Goal: Information Seeking & Learning: Learn about a topic

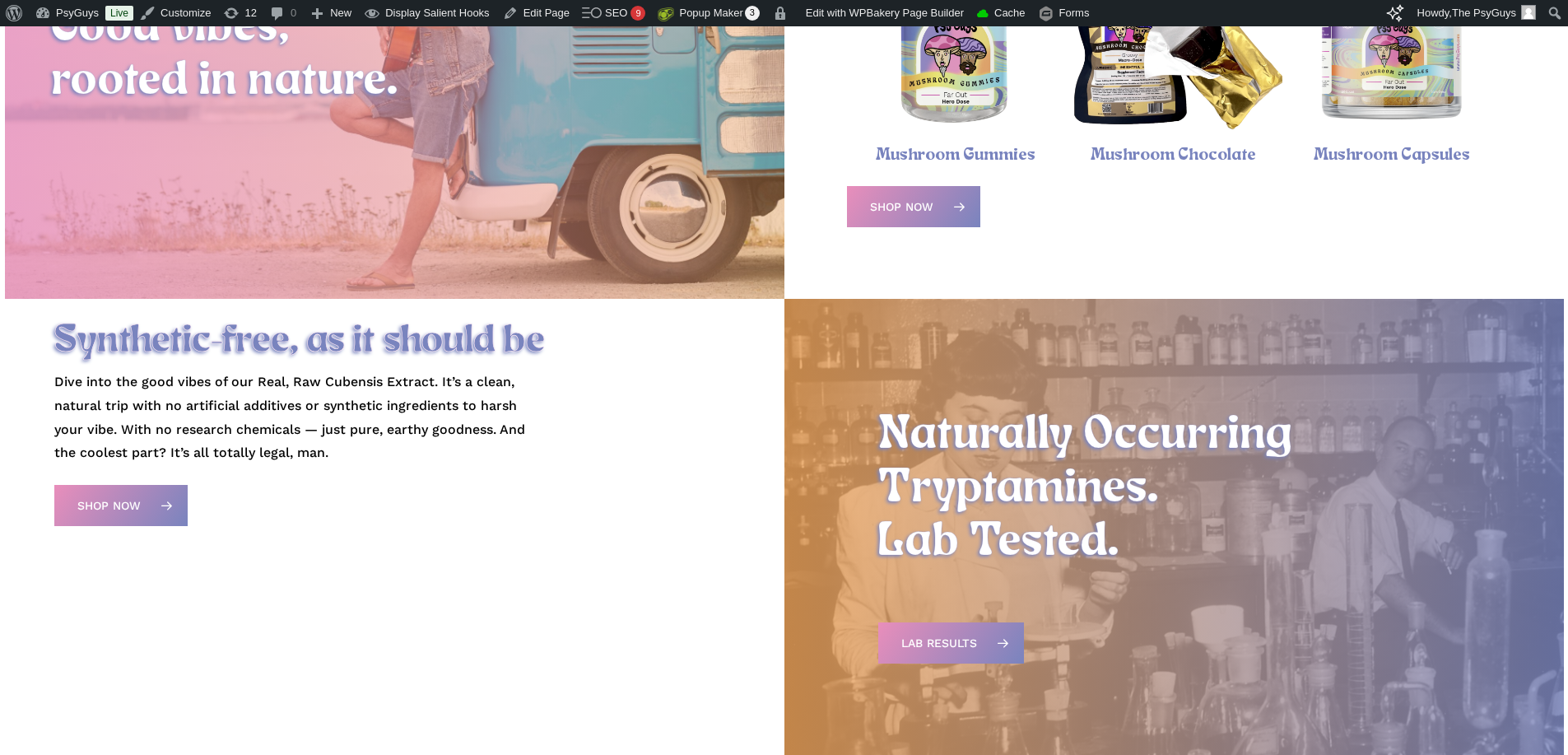
scroll to position [2454, 0]
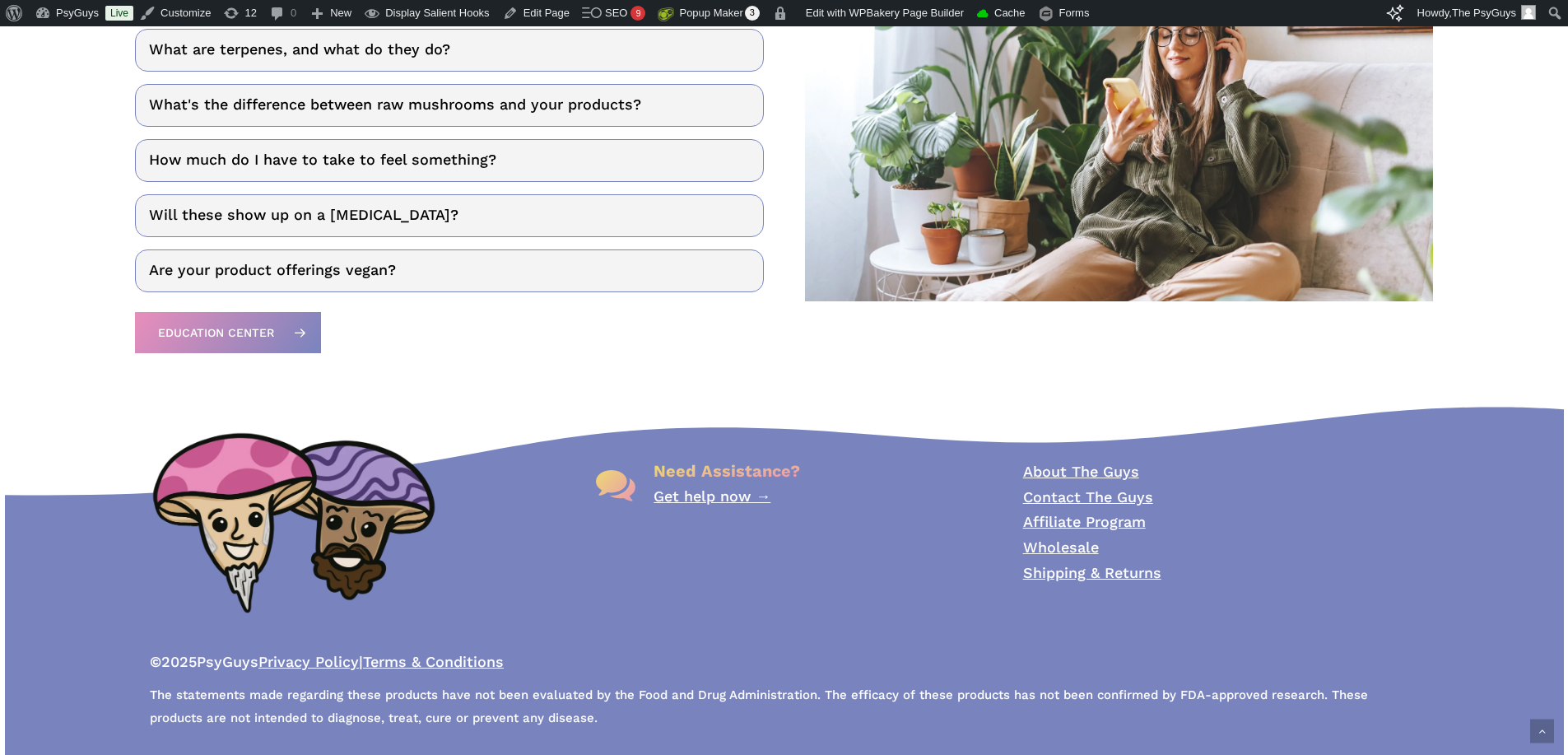
click at [709, 392] on div "Need Assistance? Get help now → About The Guys Contact The Guys Affiliate Progr…" at bounding box center [783, 558] width 1173 height 394
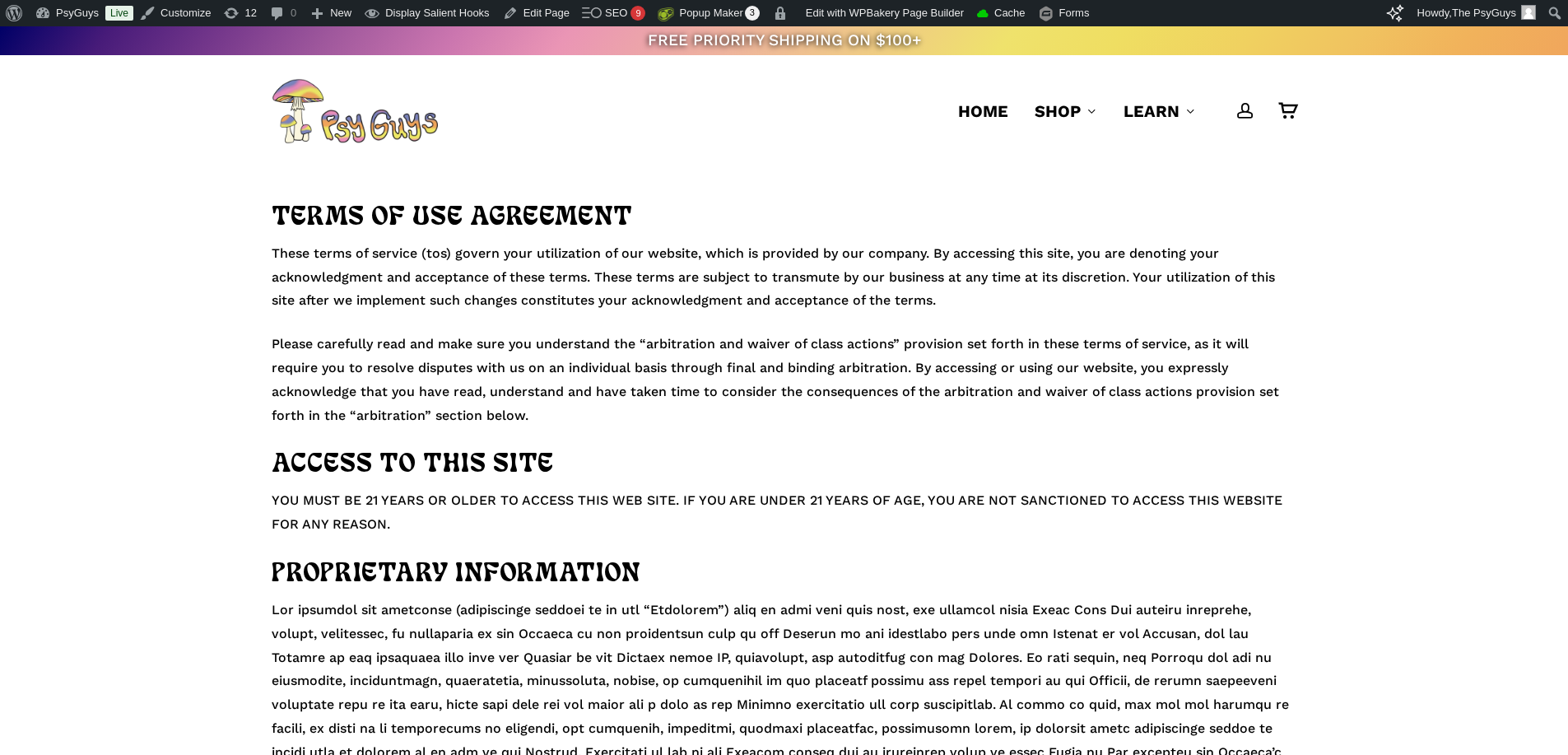
click at [606, 278] on p "These terms of service (tos) govern your utilization of our website, which is p…" at bounding box center [784, 287] width 1025 height 90
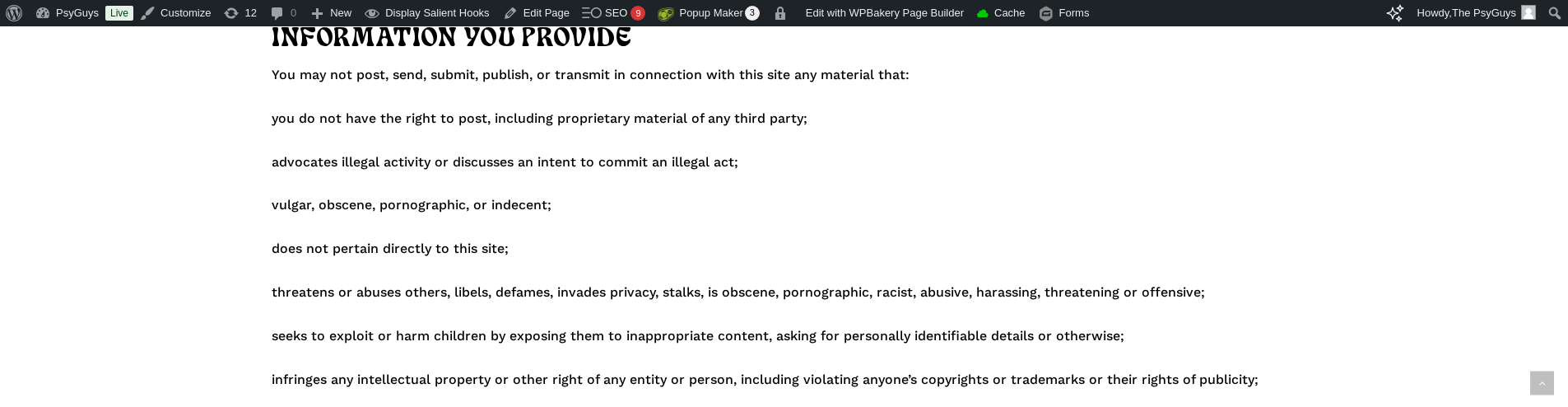
scroll to position [2387, 0]
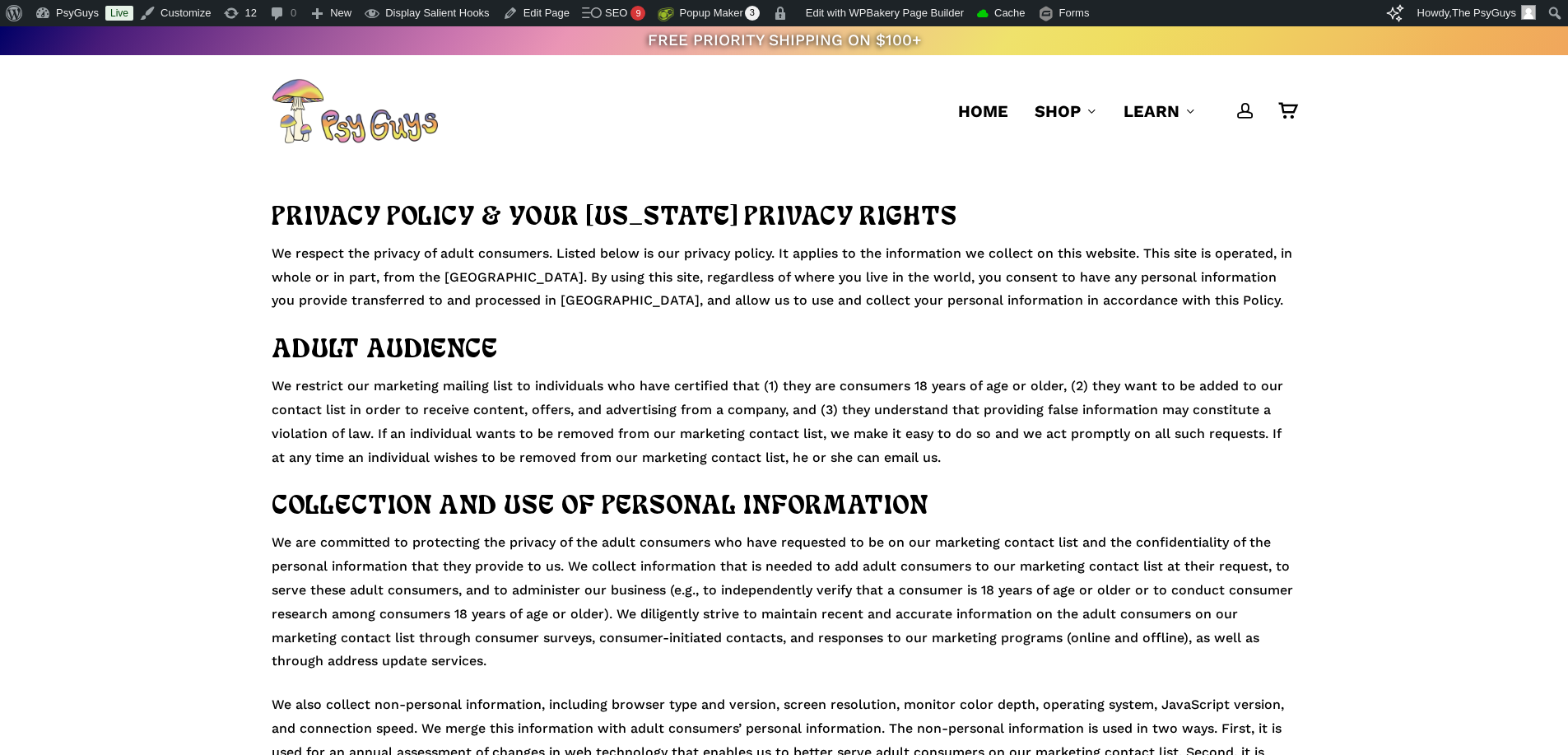
click at [533, 292] on p "We respect the privacy of adult consumers. Listed below is our privacy policy. …" at bounding box center [784, 287] width 1025 height 90
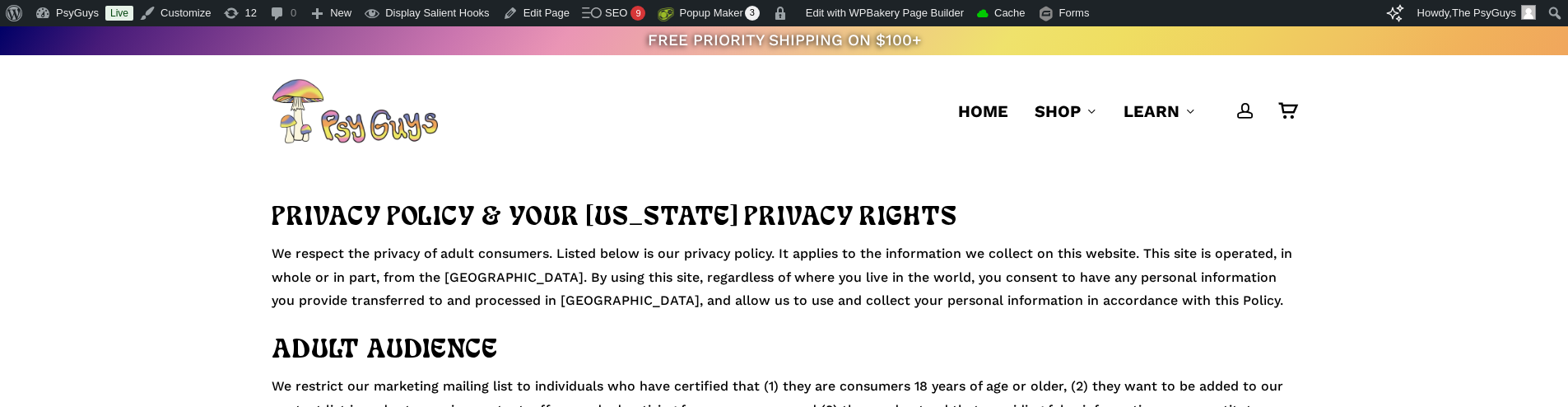
click at [661, 255] on p "We respect the privacy of adult consumers. Listed below is our privacy policy. …" at bounding box center [784, 287] width 1025 height 90
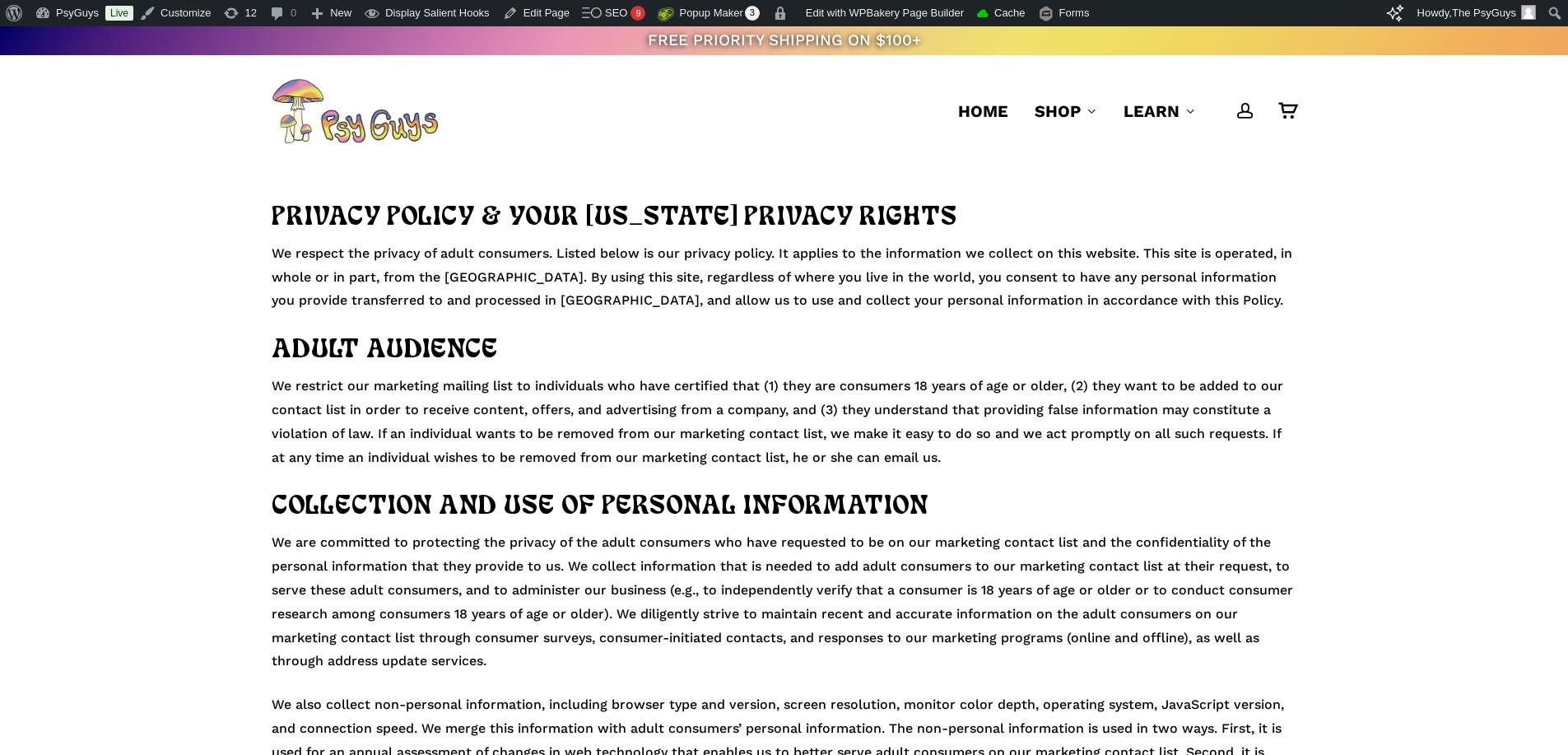
click at [684, 354] on h2 "ADULT AUDIENCE" at bounding box center [784, 350] width 1025 height 36
click at [923, 444] on p "We restrict our marketing mailing list to individuals who have certified that (…" at bounding box center [784, 432] width 1025 height 115
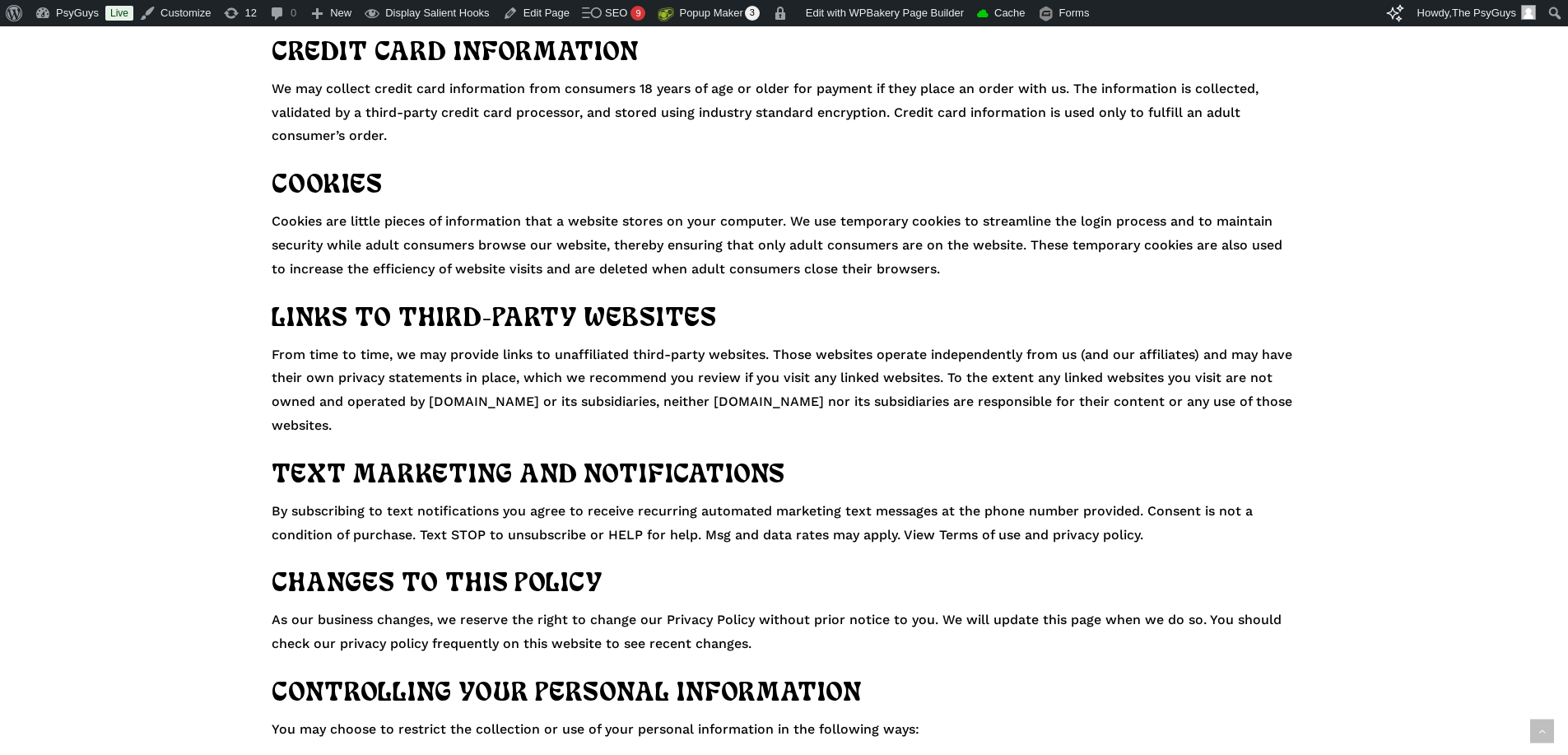
scroll to position [1564, 0]
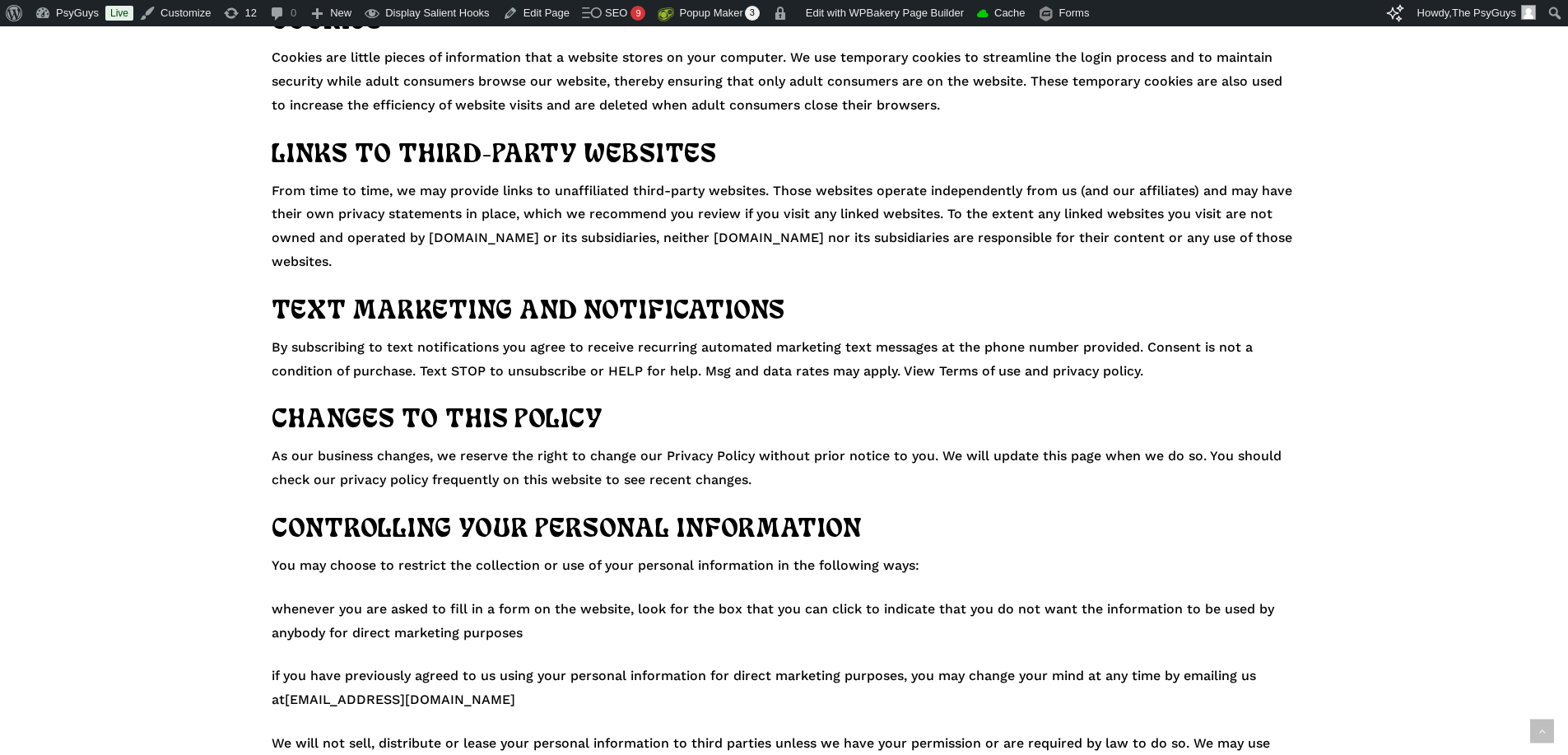
click at [634, 352] on p "By subscribing to text notifications you agree to receive recurring automated m…" at bounding box center [784, 369] width 1025 height 67
click at [1173, 367] on p "By subscribing to text notifications you agree to receive recurring automated m…" at bounding box center [784, 369] width 1025 height 67
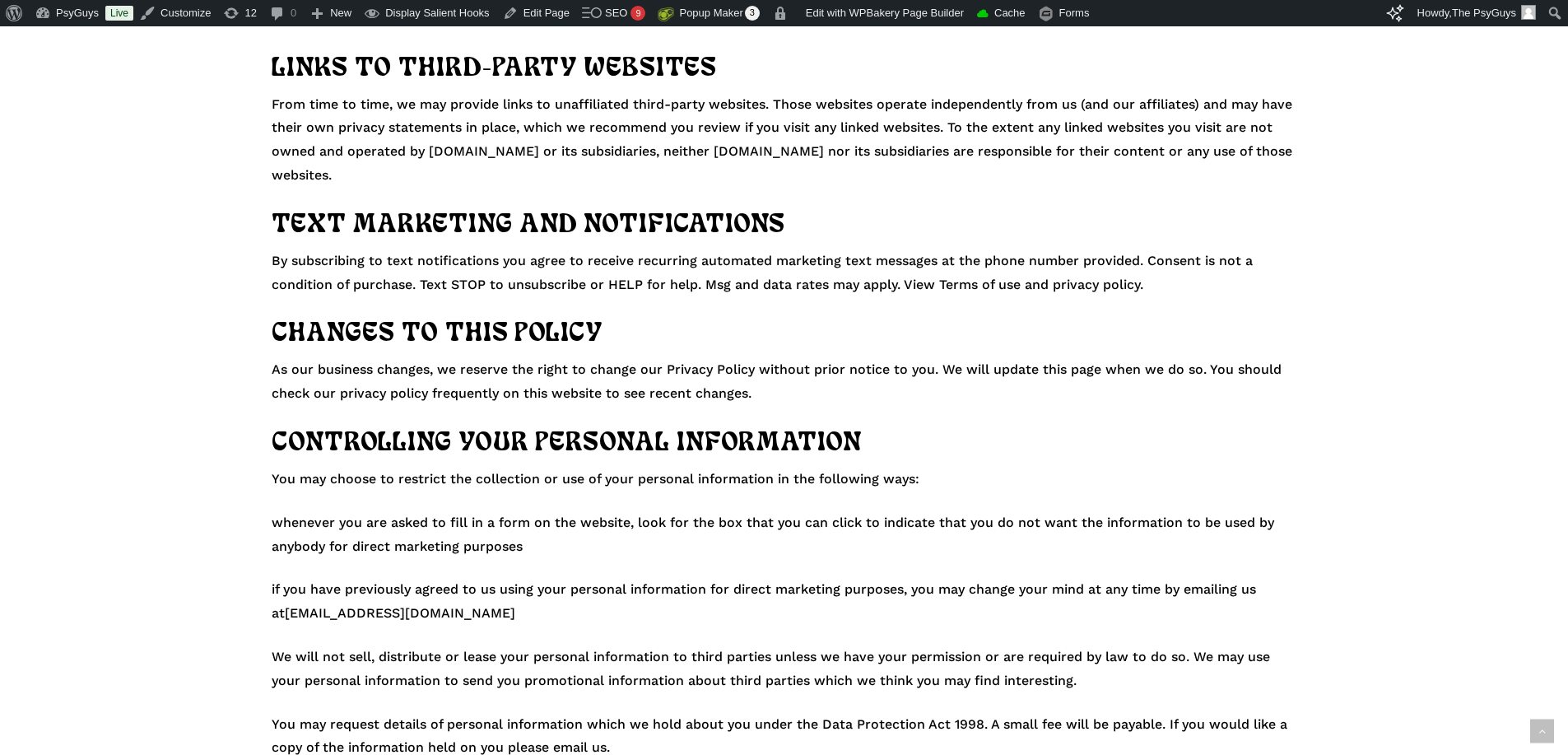
scroll to position [1647, 0]
